Goal: Find specific page/section: Find specific page/section

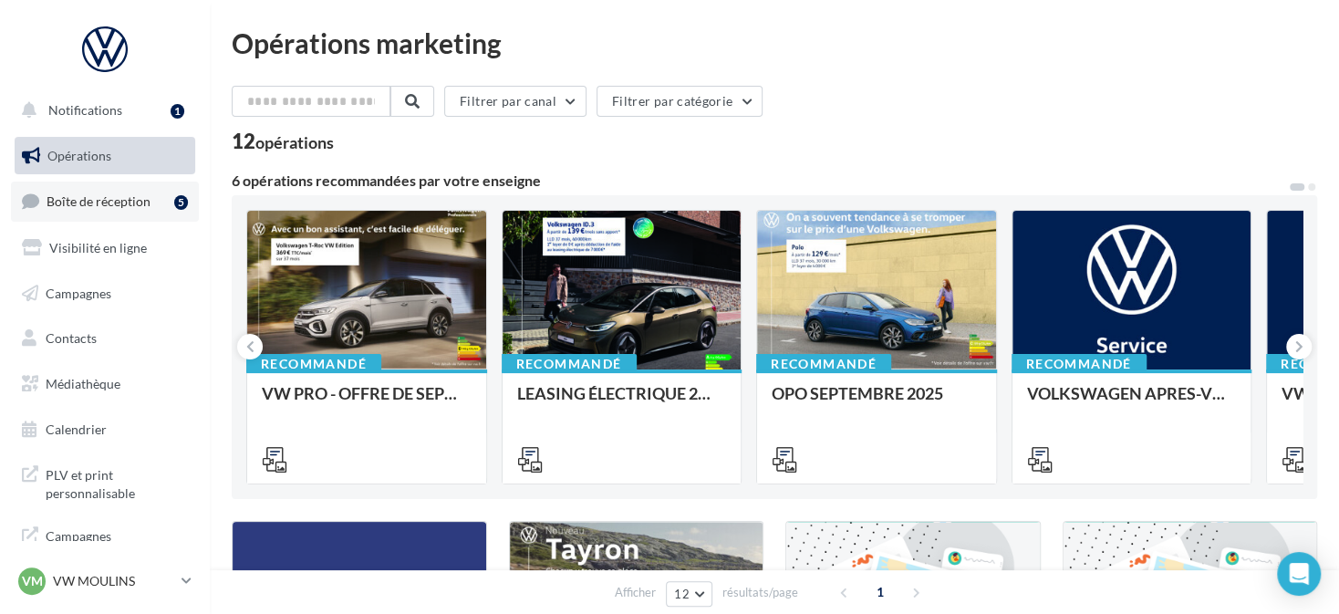
click at [133, 201] on span "Boîte de réception" at bounding box center [99, 201] width 104 height 16
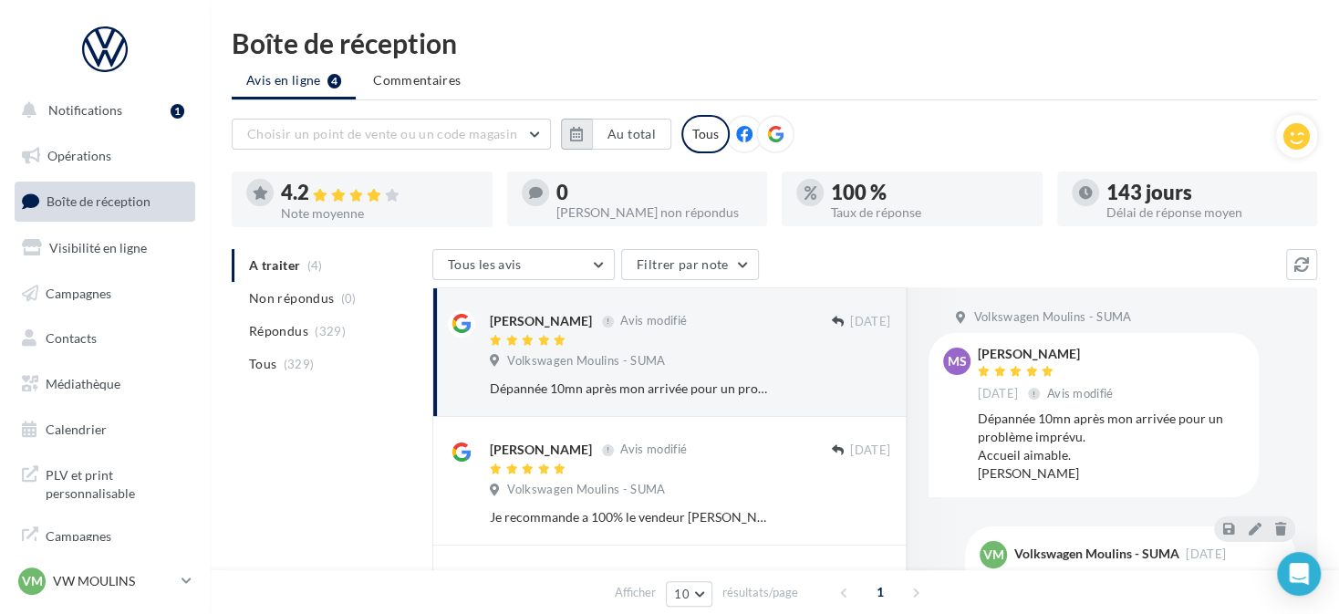
click at [566, 126] on button "button" at bounding box center [576, 134] width 31 height 31
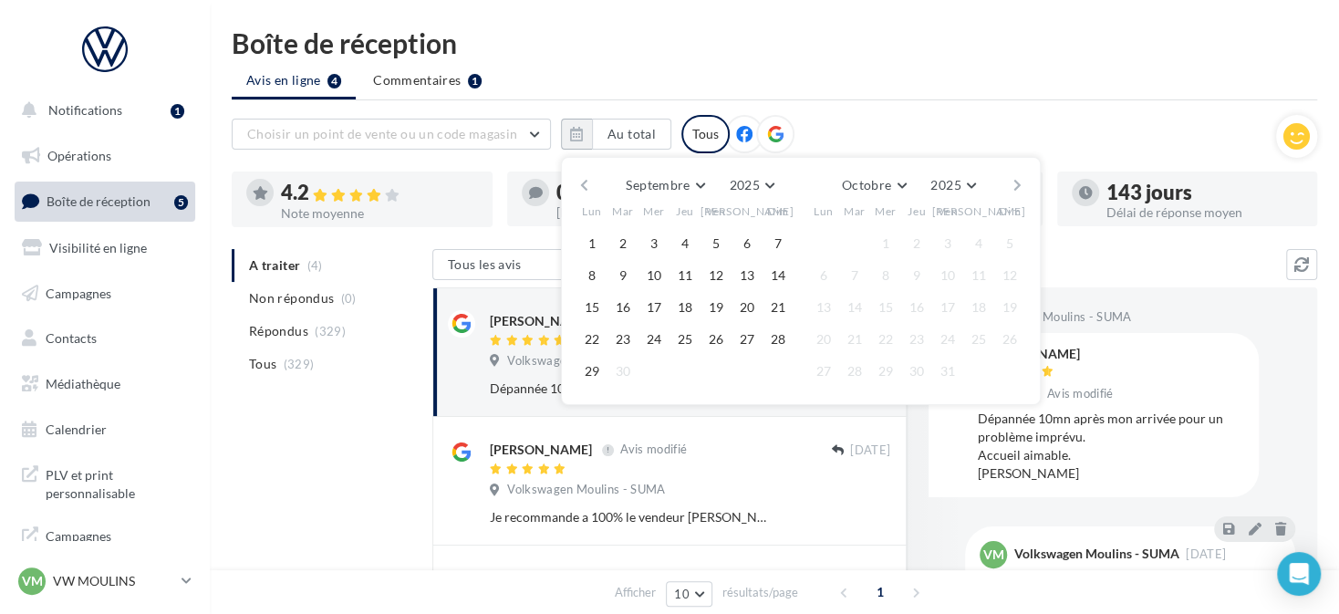
click at [580, 181] on button "button" at bounding box center [584, 185] width 16 height 26
click at [580, 180] on button "button" at bounding box center [584, 185] width 16 height 26
click at [626, 238] on button "1" at bounding box center [622, 243] width 27 height 27
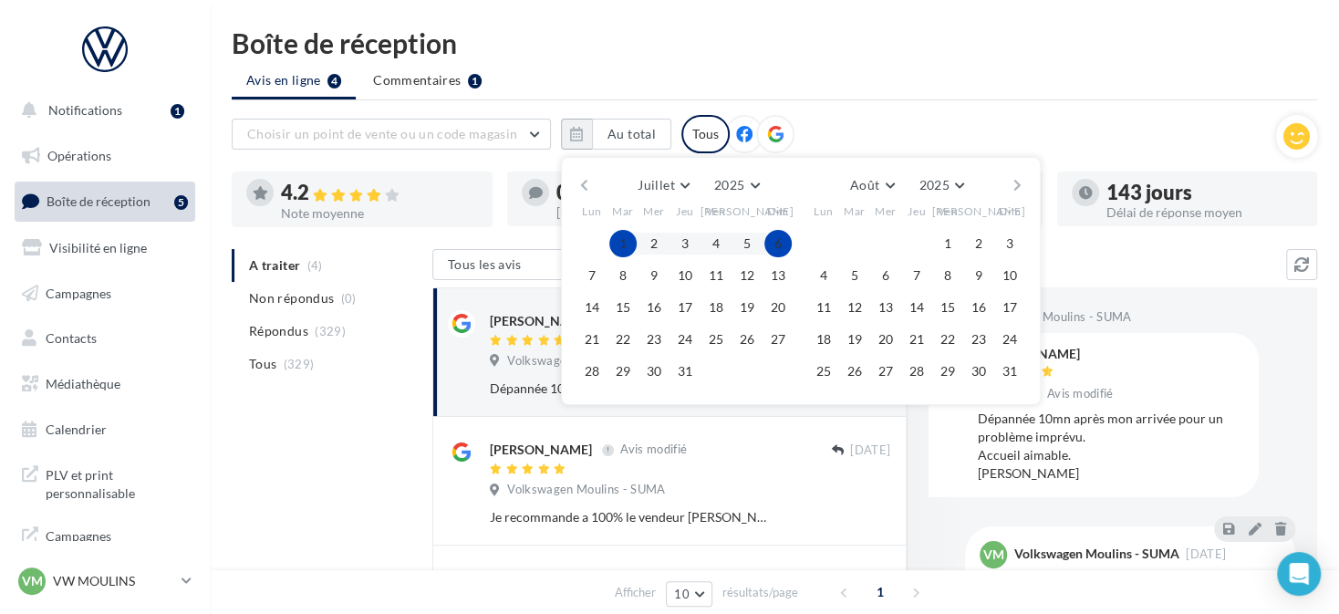
click at [1013, 176] on button "button" at bounding box center [1017, 185] width 16 height 26
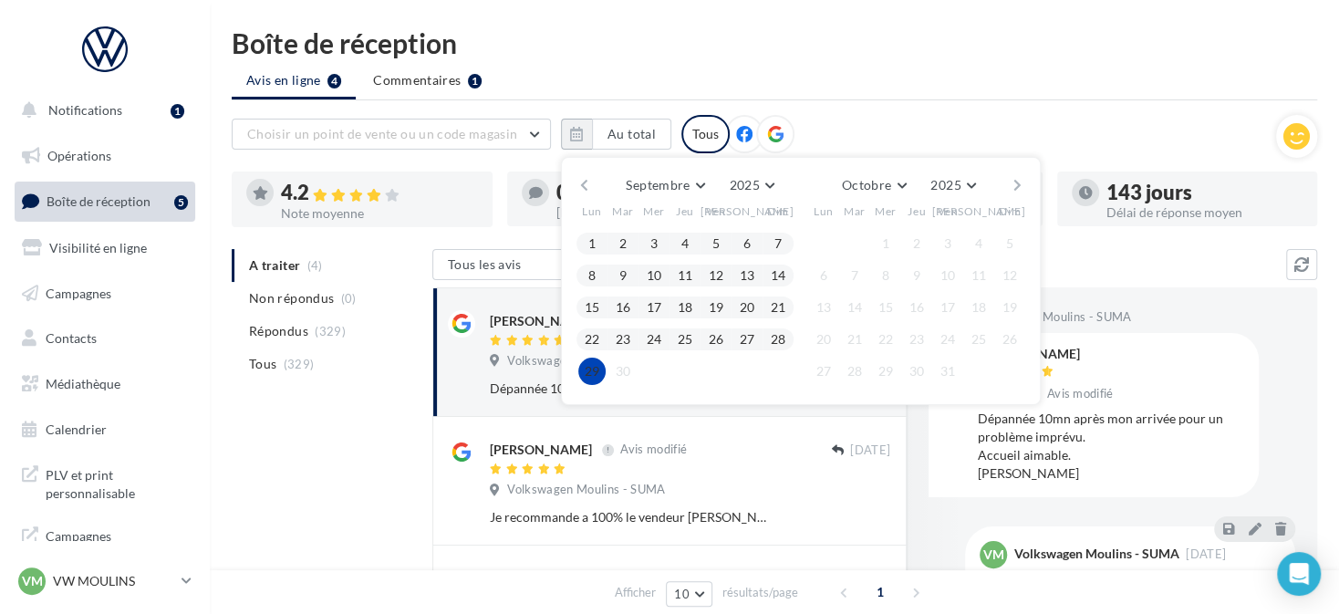
click at [575, 368] on div at bounding box center [583, 371] width 31 height 22
click at [585, 370] on button "29" at bounding box center [591, 370] width 27 height 27
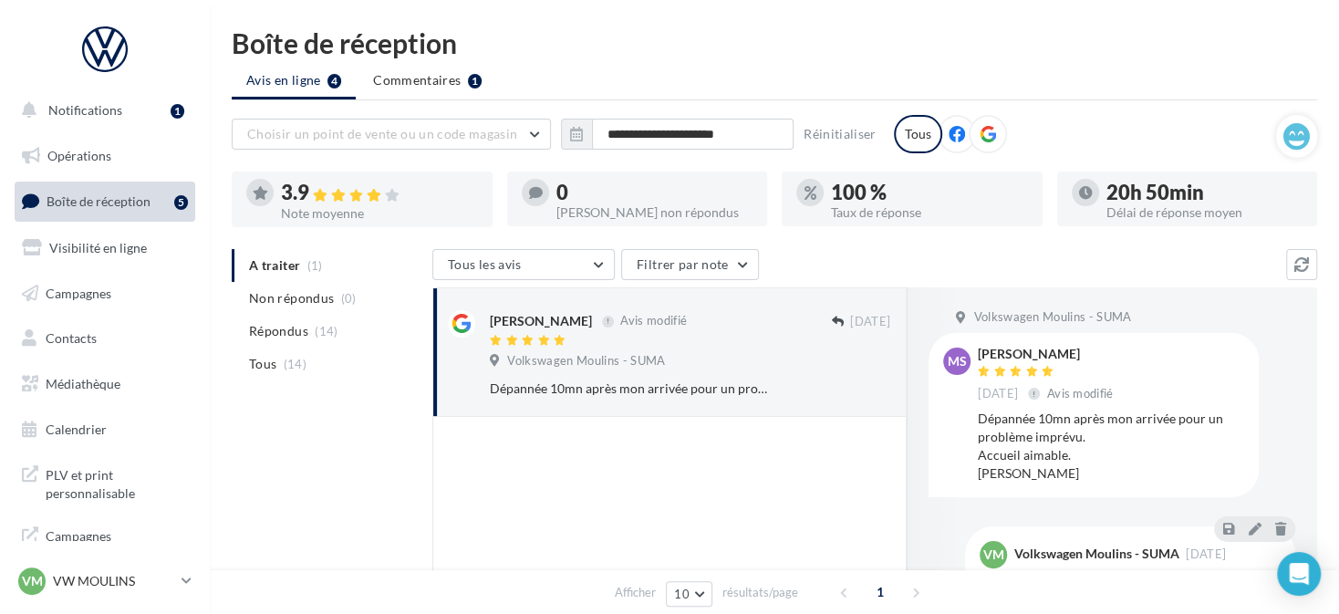
click at [952, 136] on icon at bounding box center [956, 134] width 16 height 16
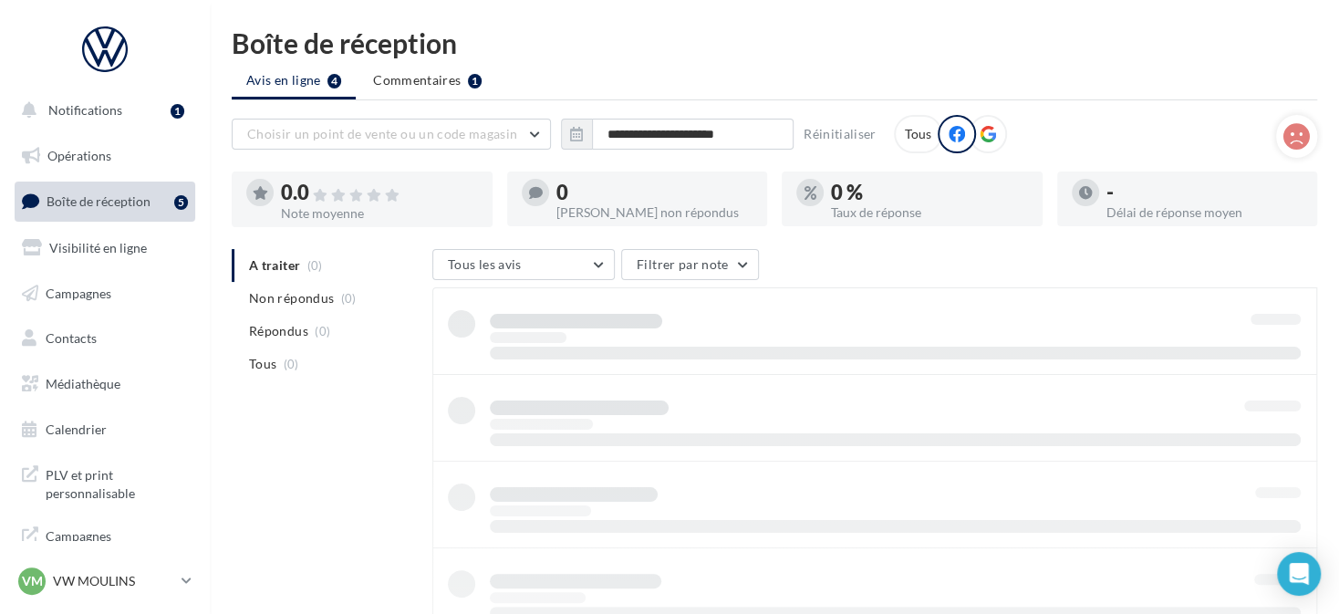
click at [970, 131] on div at bounding box center [987, 134] width 38 height 38
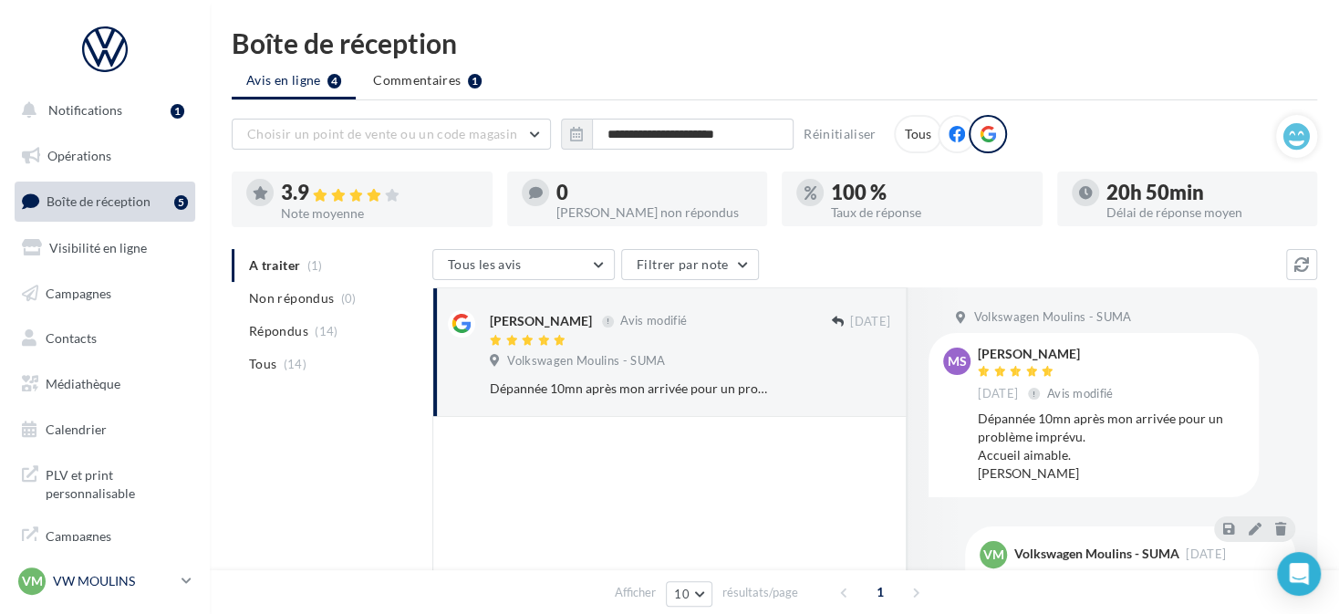
click at [111, 584] on p "VW MOULINS" at bounding box center [113, 581] width 121 height 18
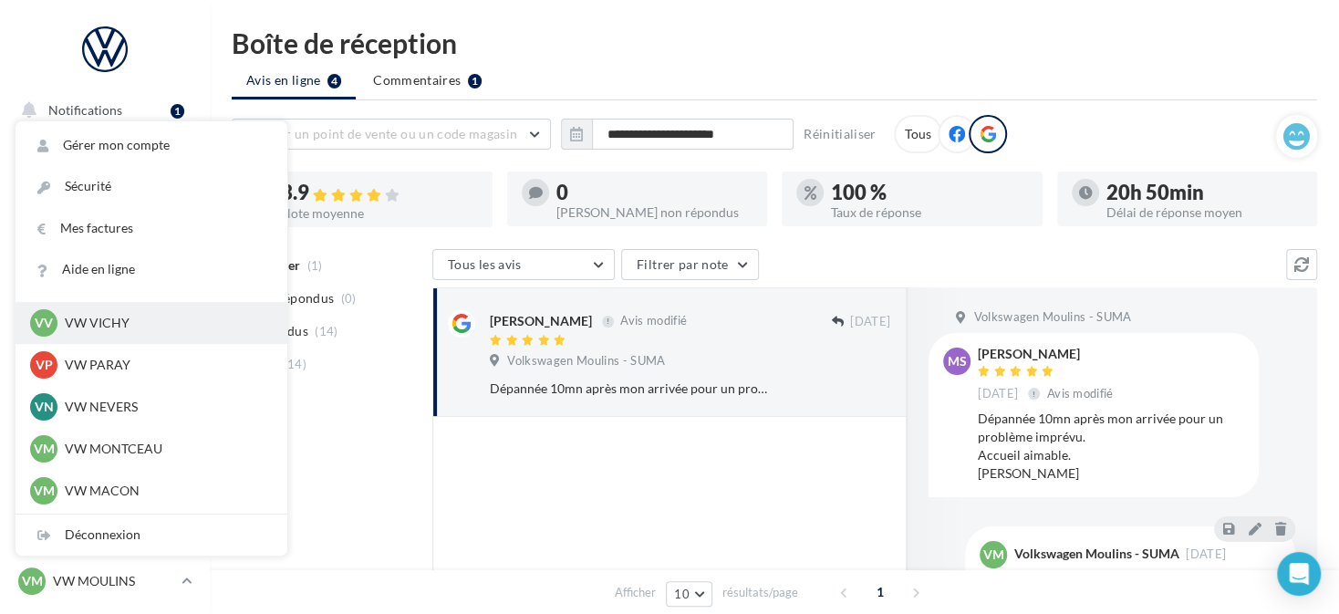
scroll to position [547, 0]
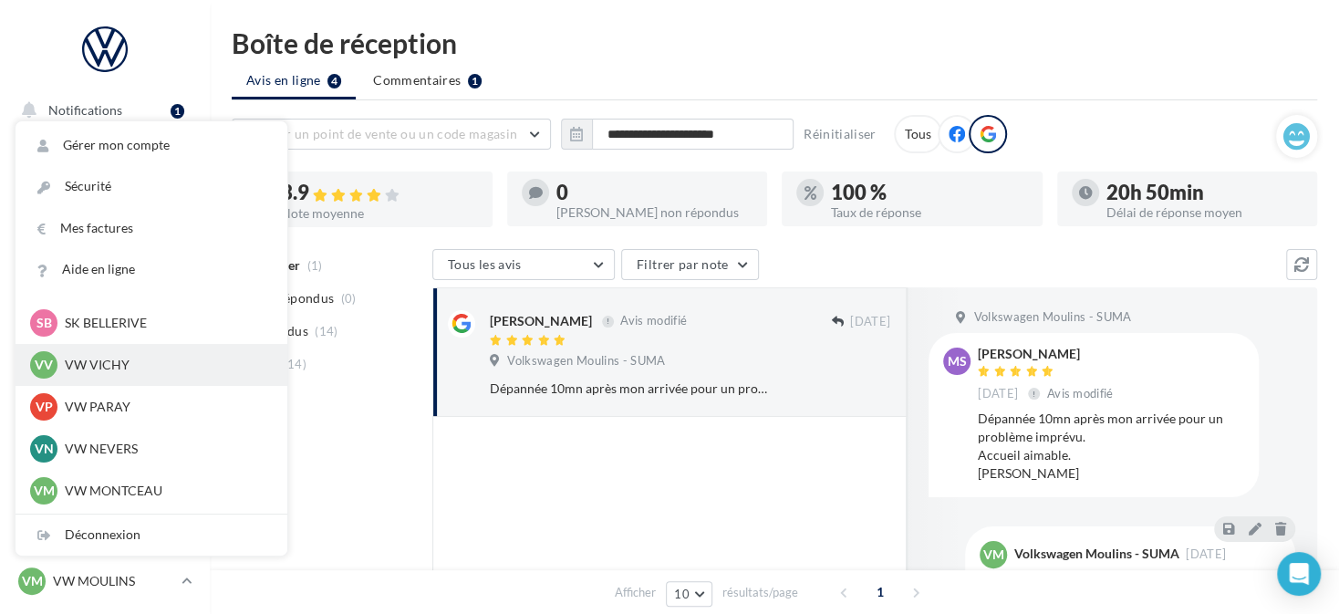
click at [154, 363] on p "VW VICHY" at bounding box center [165, 365] width 201 height 18
